Goal: Information Seeking & Learning: Check status

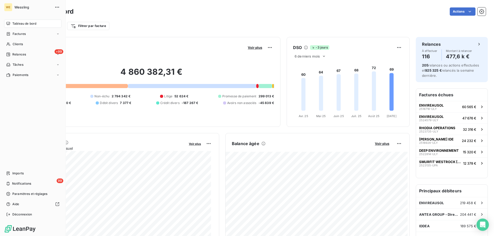
click at [18, 26] on div "Tableau de bord" at bounding box center [32, 24] width 57 height 8
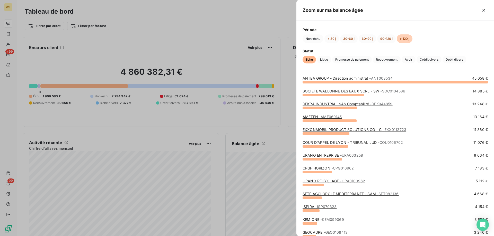
click at [329, 129] on link "EXXONMOBIL PRODUCT SOLUTIONS CO - G - EXX0112723" at bounding box center [354, 130] width 104 height 4
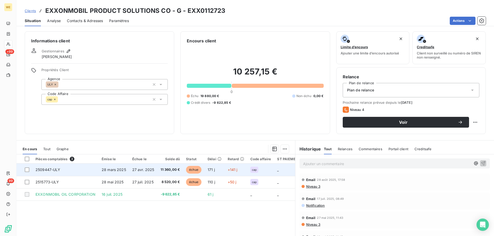
click at [252, 170] on span "cap" at bounding box center [254, 169] width 5 height 3
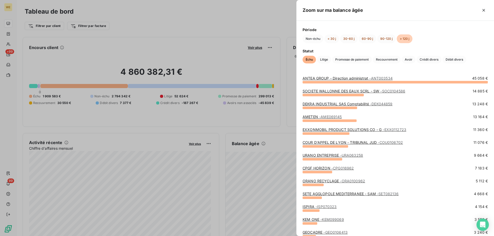
click at [314, 157] on link "URANO ENTREPRISE - URA063258" at bounding box center [332, 155] width 60 height 4
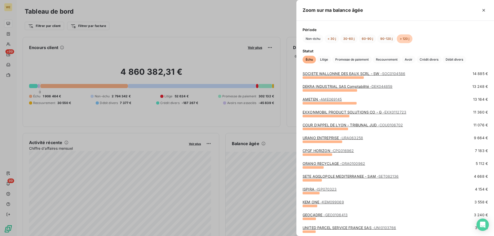
scroll to position [26, 0]
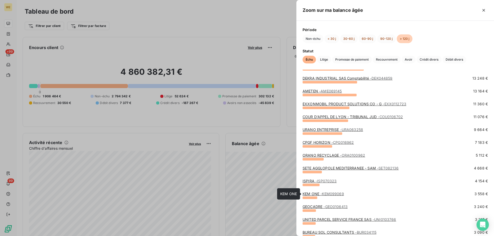
click at [327, 195] on span "- KEM099069" at bounding box center [332, 194] width 24 height 4
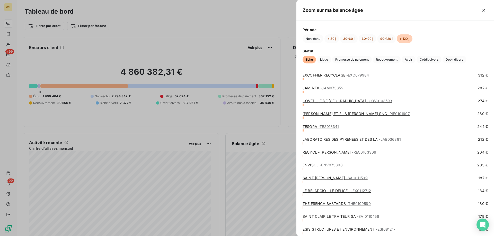
scroll to position [617, 0]
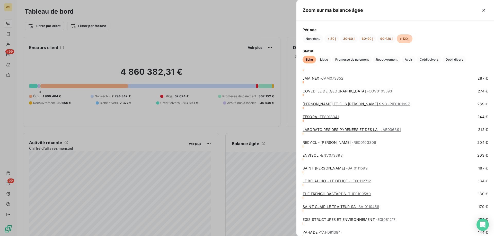
click at [266, 170] on div at bounding box center [247, 118] width 494 height 236
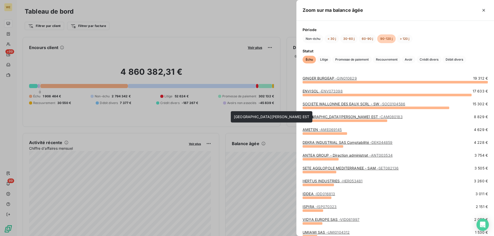
click at [335, 116] on link "CAMPENON BERNARD CENTRE EST - CAM080183" at bounding box center [352, 117] width 100 height 4
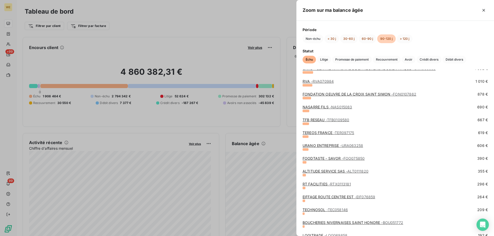
scroll to position [206, 0]
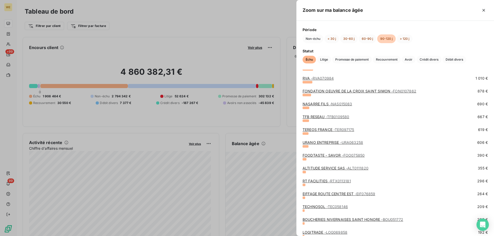
click at [266, 181] on div at bounding box center [247, 118] width 494 height 236
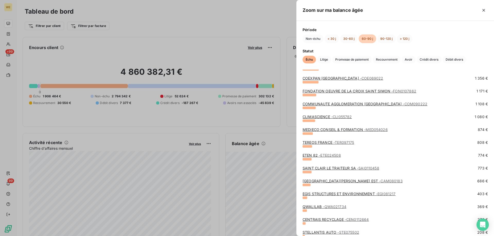
click at [269, 191] on div at bounding box center [247, 118] width 494 height 236
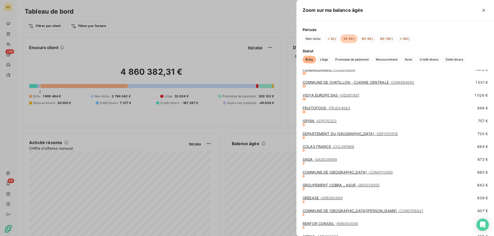
scroll to position [489, 0]
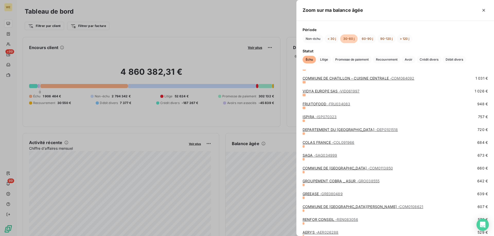
click at [248, 220] on div at bounding box center [247, 118] width 494 height 236
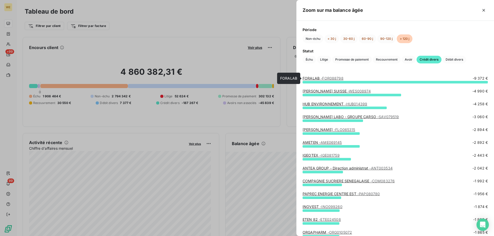
click at [324, 77] on span "- FOR088798" at bounding box center [331, 78] width 23 height 4
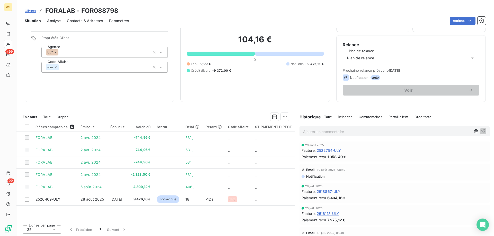
scroll to position [33, 0]
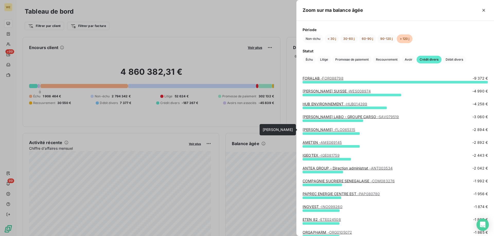
click at [326, 130] on link "FLORETTE FRANCE - FLO065315" at bounding box center [328, 130] width 53 height 4
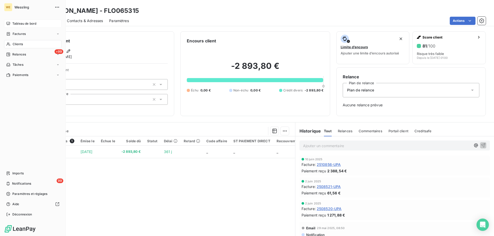
drag, startPoint x: 8, startPoint y: 24, endPoint x: 19, endPoint y: 31, distance: 12.6
click at [8, 24] on icon at bounding box center [8, 24] width 4 height 4
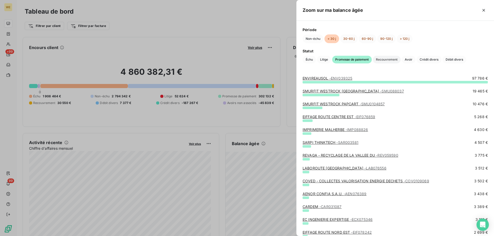
click at [392, 58] on span "Recouvrement" at bounding box center [387, 60] width 28 height 8
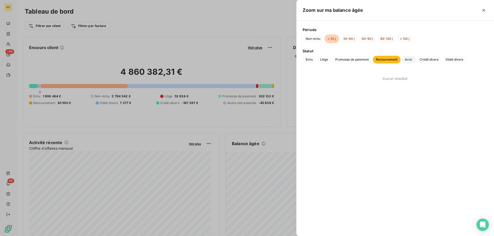
click at [412, 61] on span "Avoir" at bounding box center [408, 60] width 14 height 8
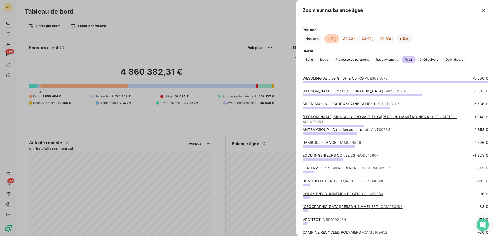
click at [405, 40] on button "> 120 j" at bounding box center [405, 38] width 16 height 9
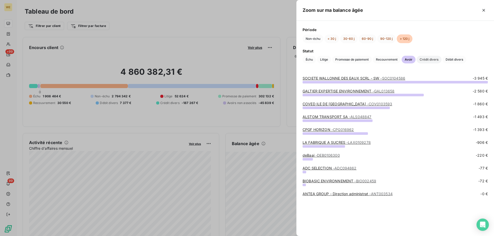
click at [427, 60] on span "Crédit divers" at bounding box center [428, 60] width 25 height 8
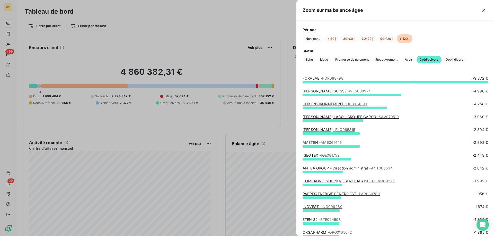
click at [320, 79] on span "- FOR088798" at bounding box center [331, 78] width 23 height 4
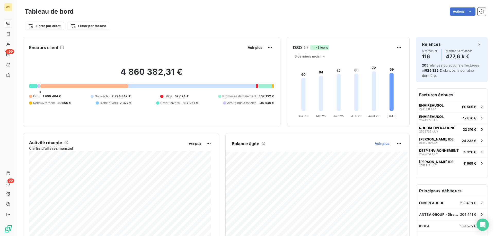
click at [380, 145] on span "Voir plus" at bounding box center [382, 144] width 14 height 4
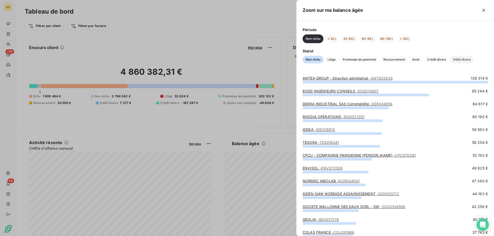
click at [462, 61] on span "Débit divers" at bounding box center [462, 60] width 24 height 8
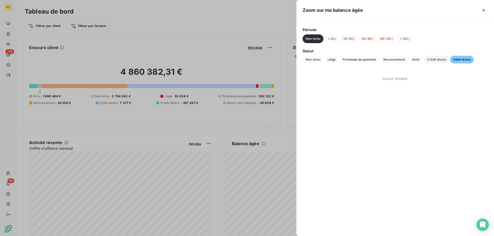
click at [438, 61] on span "Crédit divers" at bounding box center [436, 60] width 25 height 8
click at [333, 38] on button "< 30 j" at bounding box center [331, 38] width 15 height 9
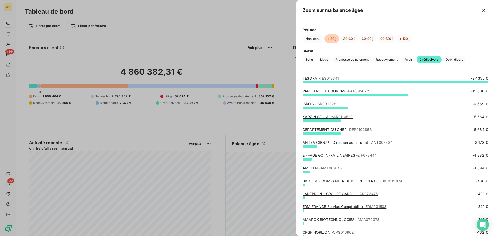
click at [333, 130] on link "DEPARTEMENT DU CHER - DEP0102853" at bounding box center [336, 130] width 69 height 4
